Goal: Information Seeking & Learning: Learn about a topic

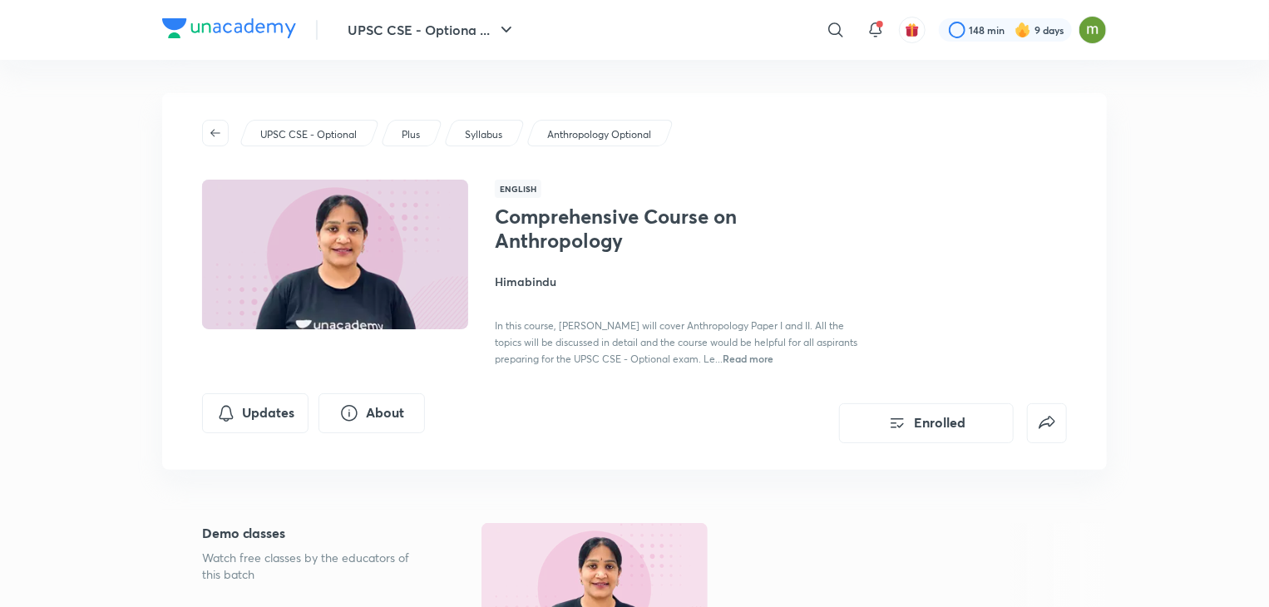
scroll to position [530, 0]
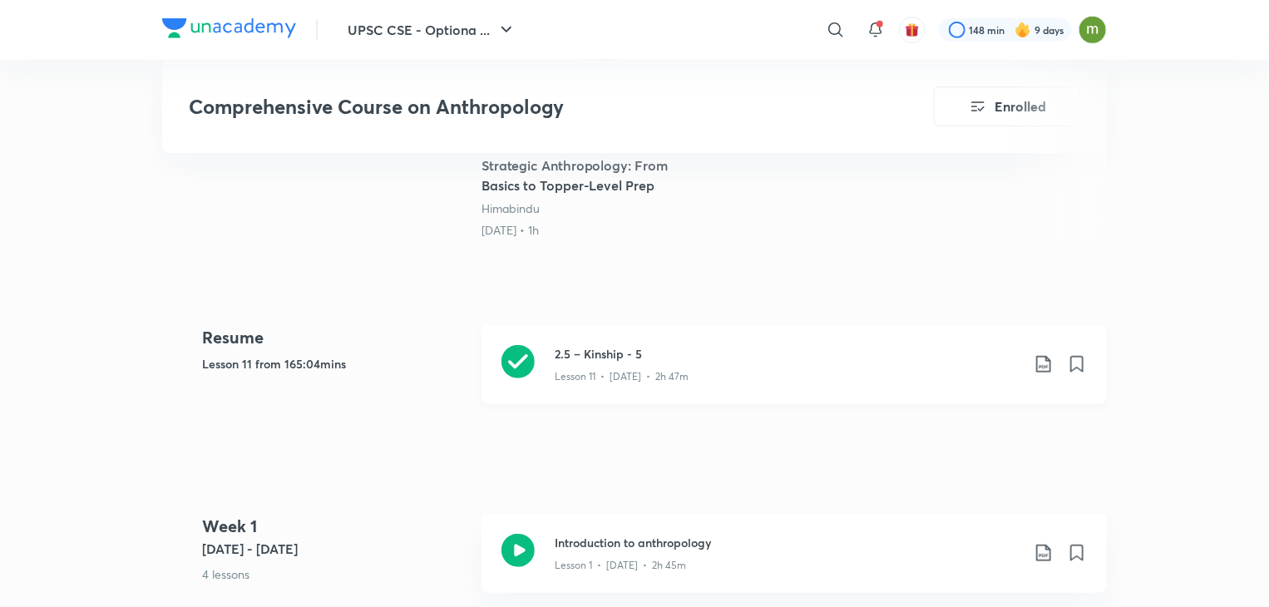
click at [742, 347] on h3 "2.5 – Kinship - 5" at bounding box center [788, 353] width 466 height 17
